Goal: Navigation & Orientation: Find specific page/section

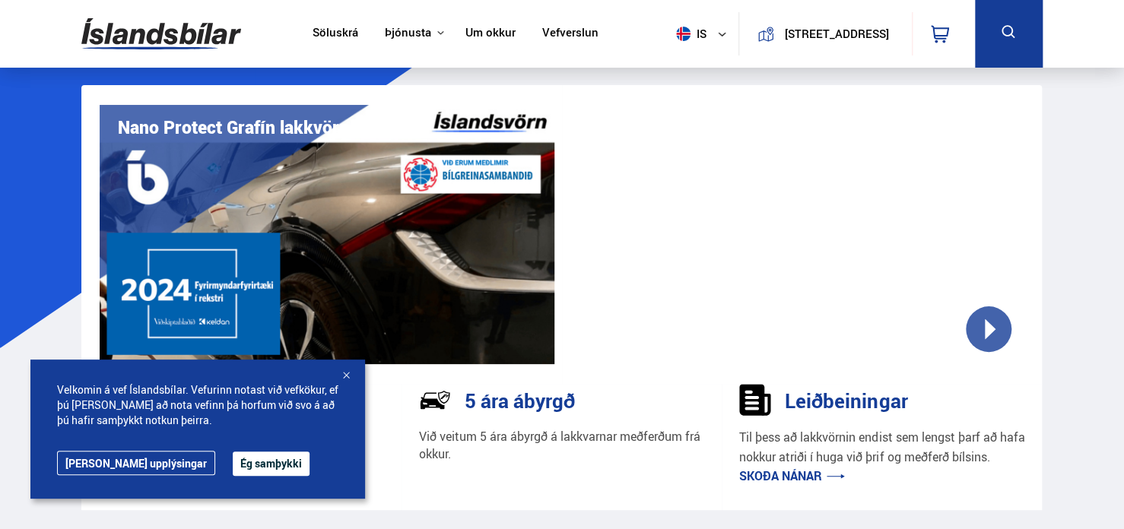
drag, startPoint x: 1123, startPoint y: 30, endPoint x: 1126, endPoint y: 48, distance: 17.9
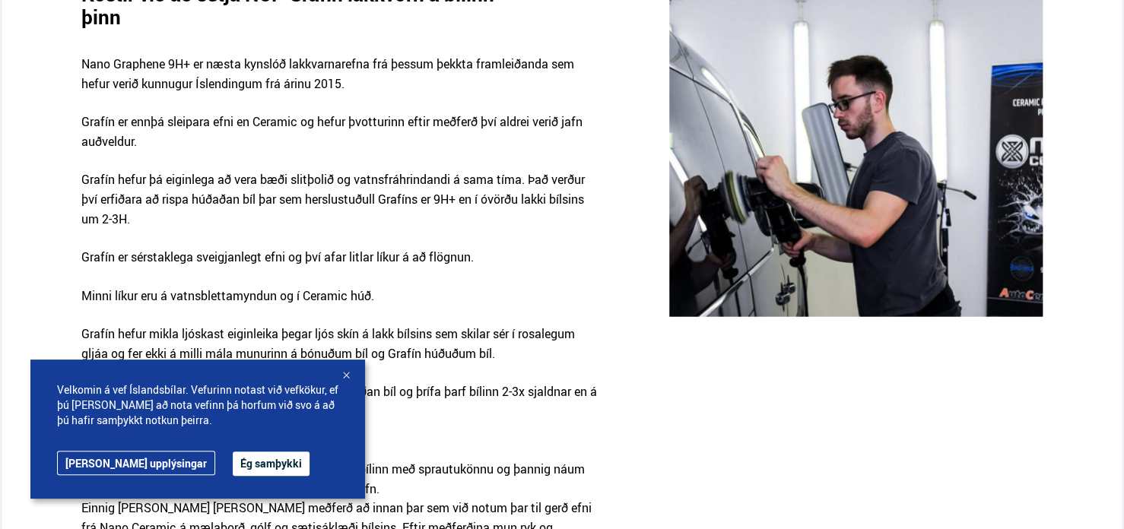
scroll to position [1689, 0]
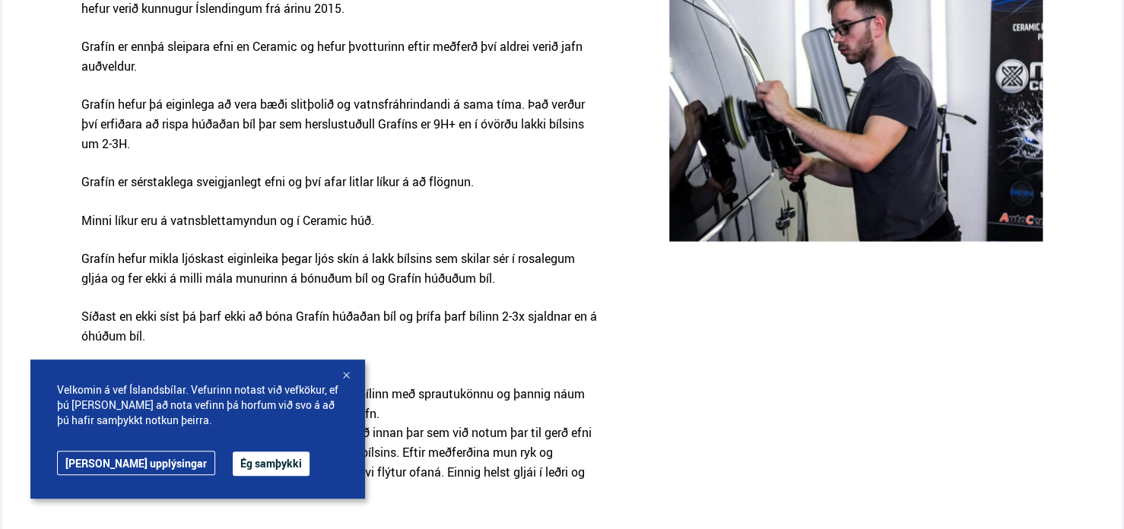
click at [346, 375] on div at bounding box center [345, 376] width 15 height 15
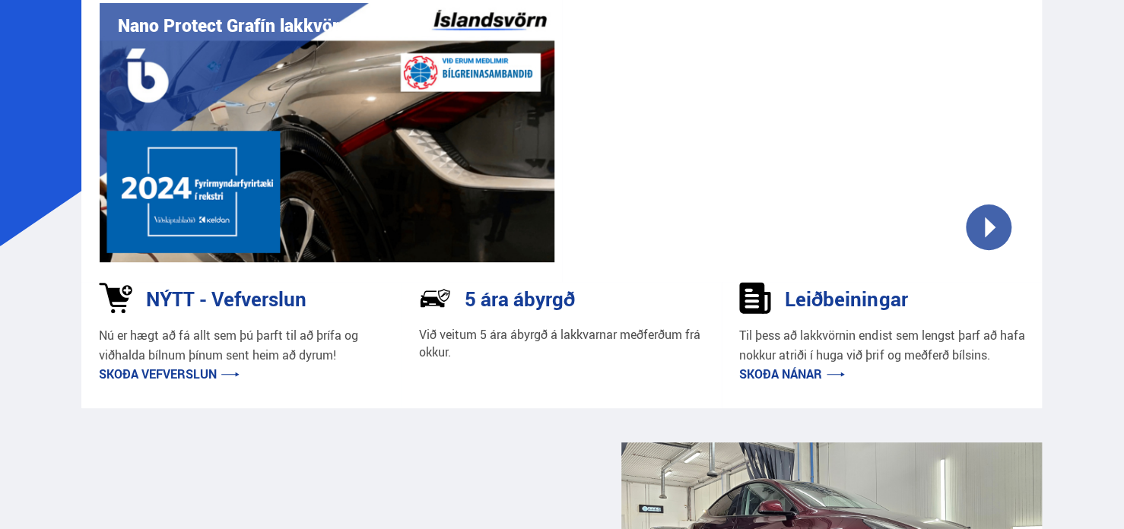
scroll to position [0, 0]
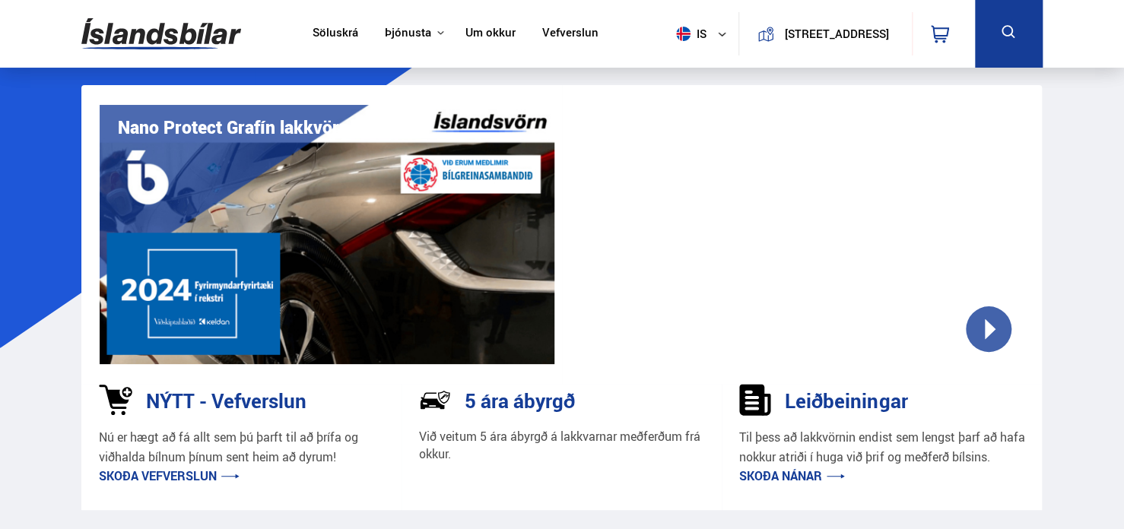
click at [975, 33] on div "0" at bounding box center [943, 33] width 63 height 43
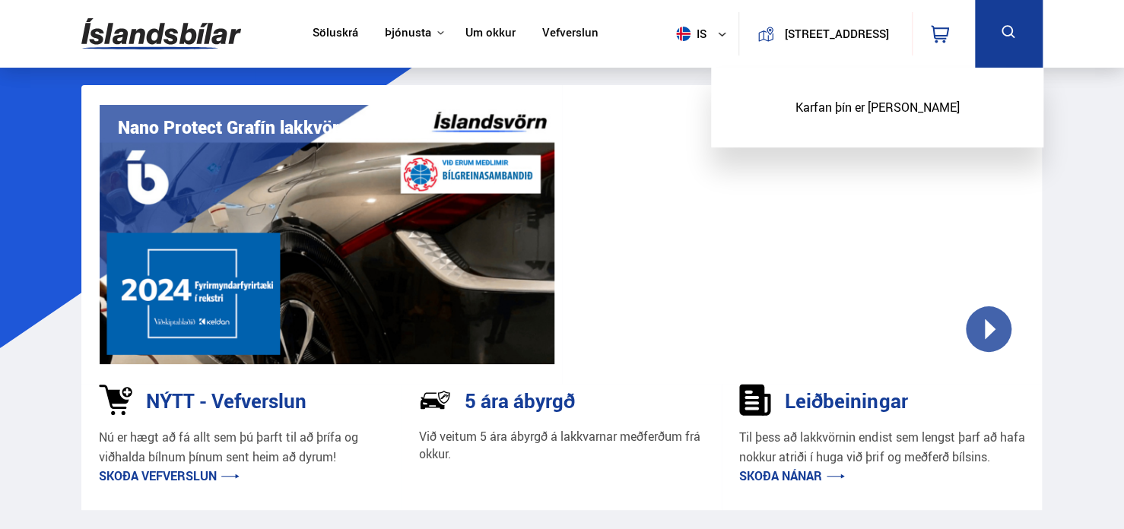
click at [329, 26] on link "Söluskrá" at bounding box center [336, 34] width 46 height 16
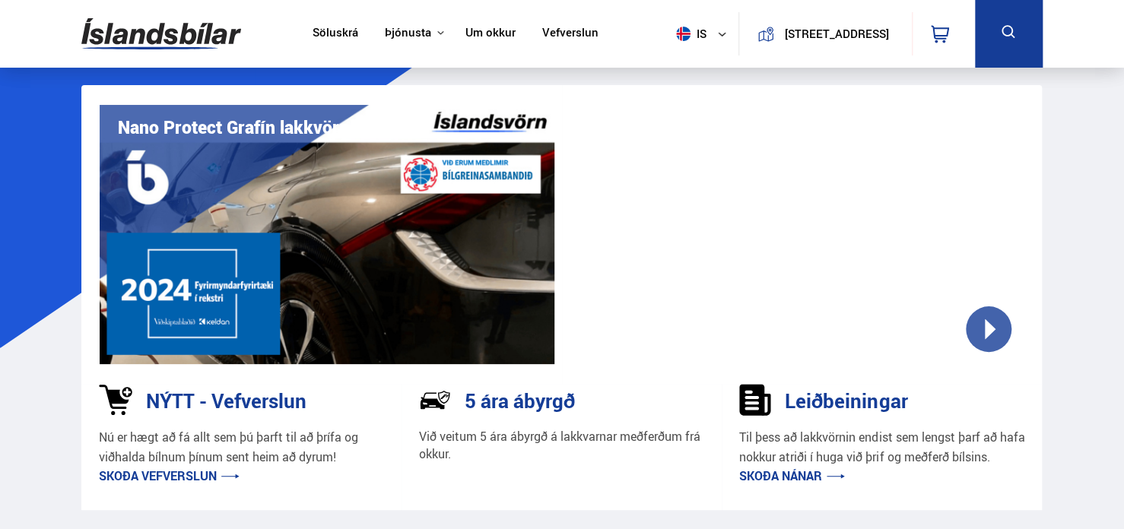
click at [572, 26] on link "Vefverslun" at bounding box center [570, 34] width 56 height 16
